Goal: Task Accomplishment & Management: Manage account settings

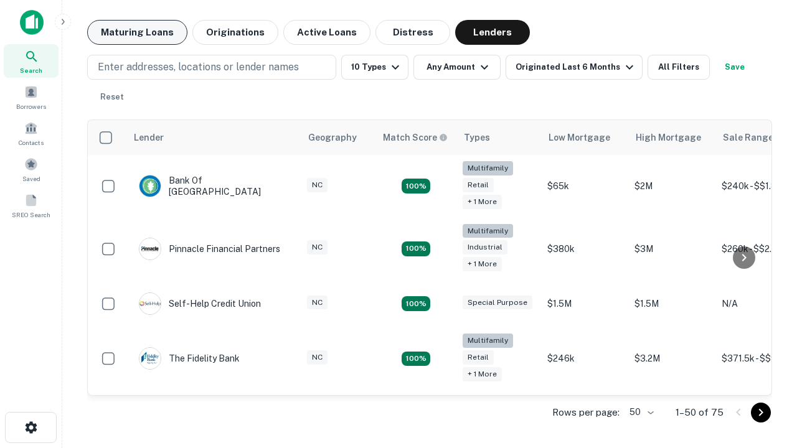
click at [137, 32] on button "Maturing Loans" at bounding box center [137, 32] width 100 height 25
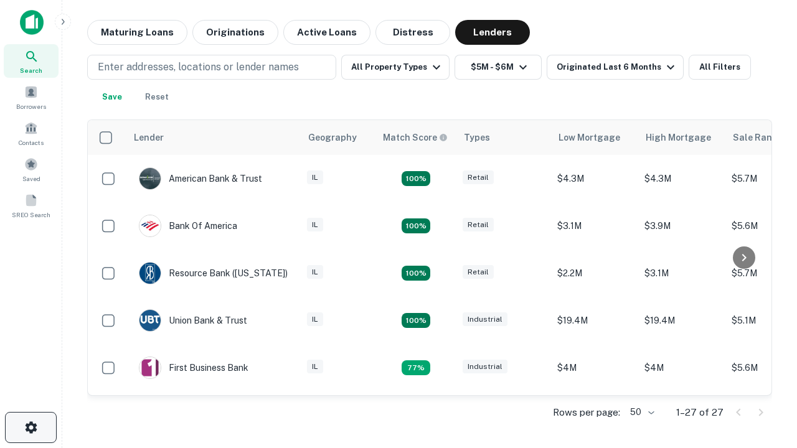
click at [31, 428] on icon "button" at bounding box center [31, 427] width 15 height 15
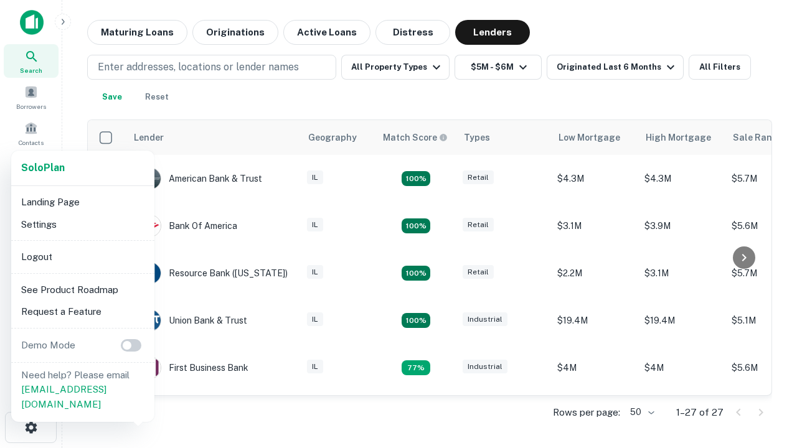
click at [82, 257] on li "Logout" at bounding box center [82, 257] width 133 height 22
